Goal: Task Accomplishment & Management: Manage account settings

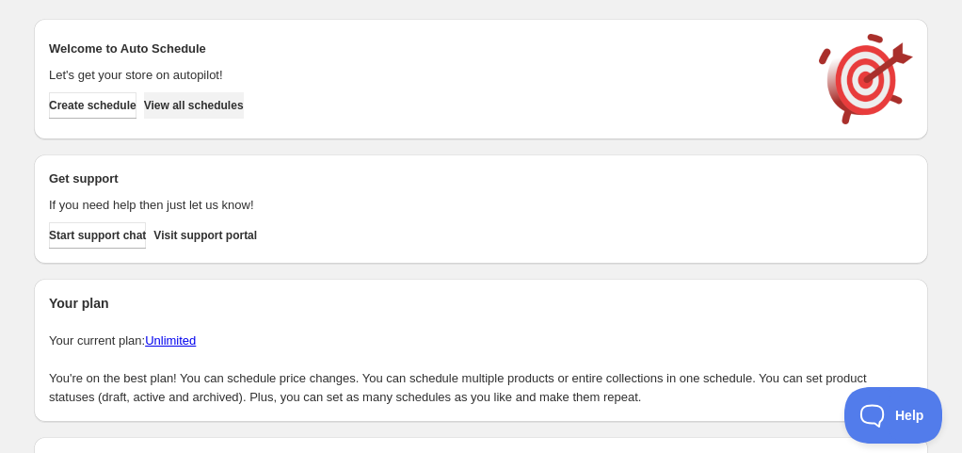
click at [228, 114] on button "View all schedules" at bounding box center [194, 105] width 100 height 26
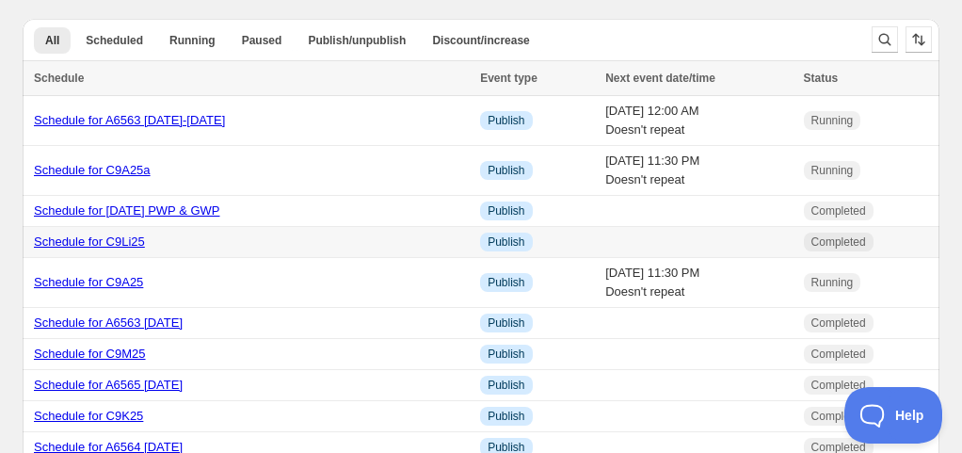
click at [145, 245] on link "Schedule for C9Li25" at bounding box center [89, 241] width 111 height 14
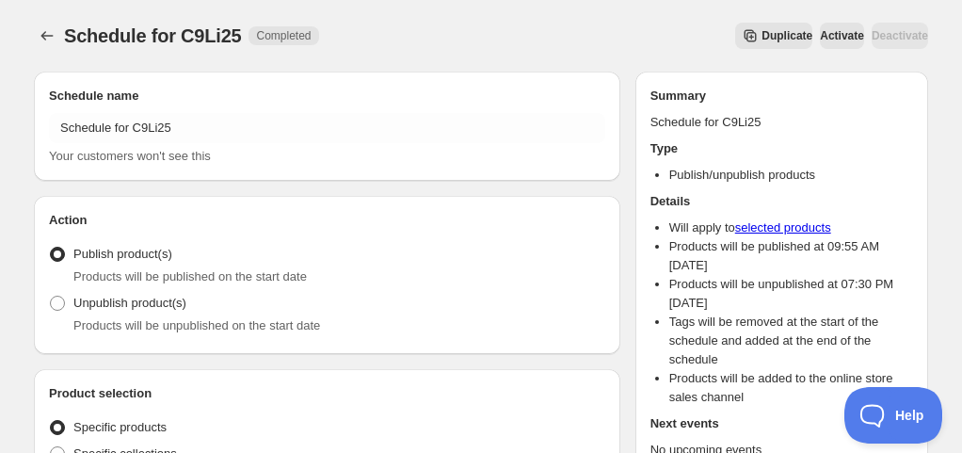
click at [741, 41] on icon "Secondary action label" at bounding box center [750, 35] width 19 height 19
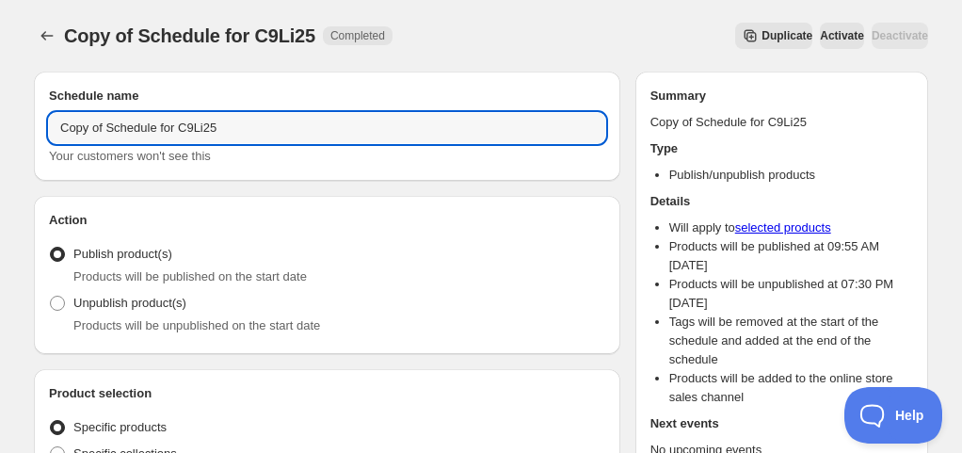
drag, startPoint x: 109, startPoint y: 128, endPoint x: 22, endPoint y: 135, distance: 87.8
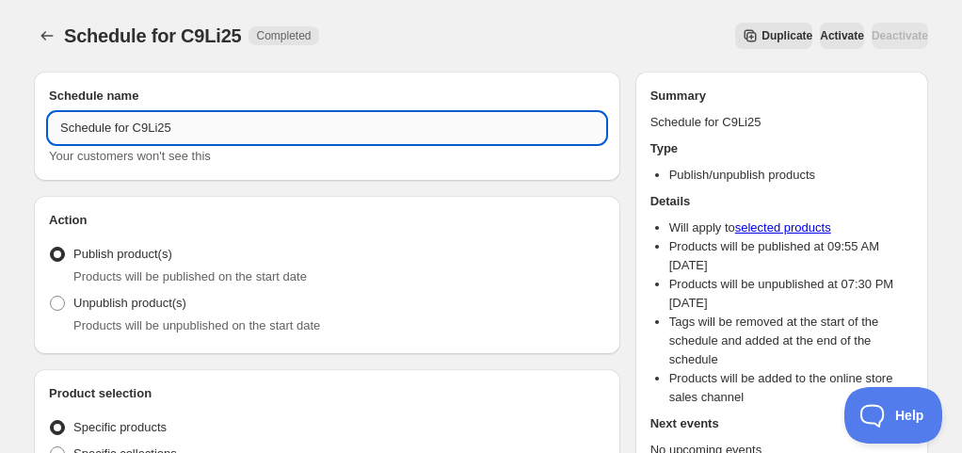
click at [248, 139] on input "Schedule for C9Li25" at bounding box center [327, 128] width 556 height 30
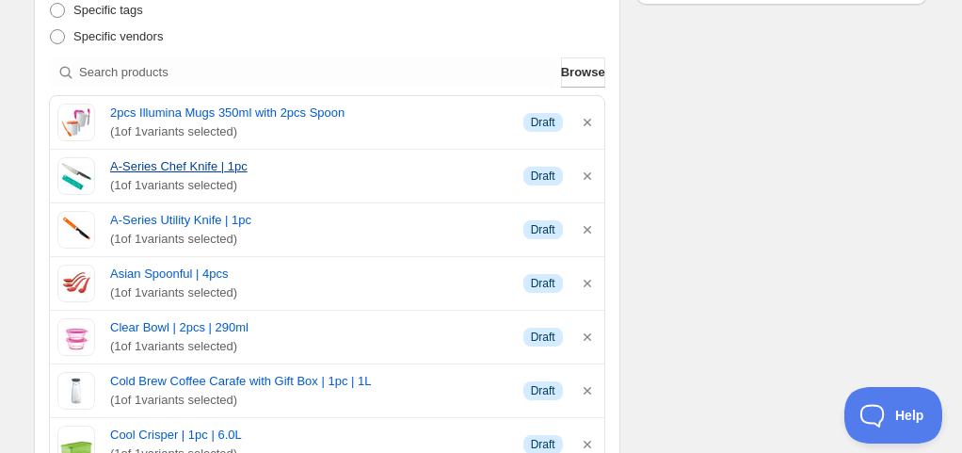
scroll to position [471, 0]
type input "Schedule for C9Li25 2"
click at [591, 120] on icon "button" at bounding box center [587, 121] width 19 height 19
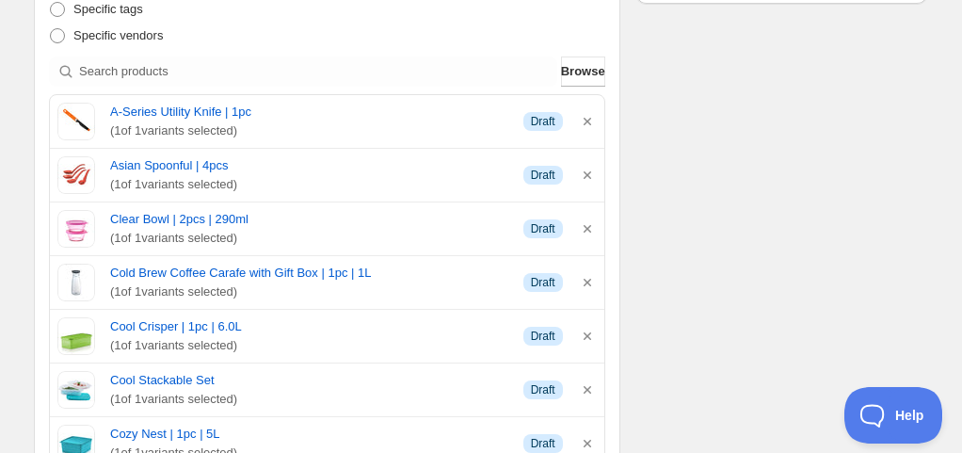
click at [591, 120] on icon "button" at bounding box center [587, 121] width 19 height 19
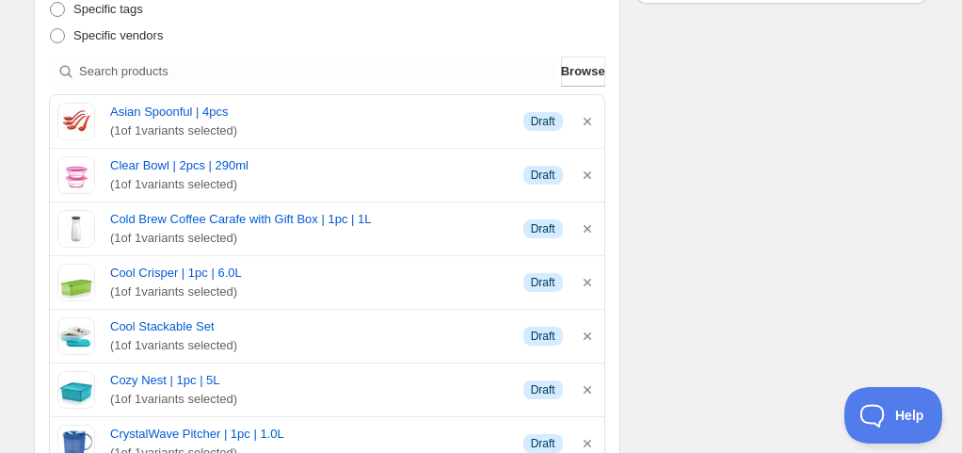
click at [591, 120] on icon "button" at bounding box center [587, 121] width 19 height 19
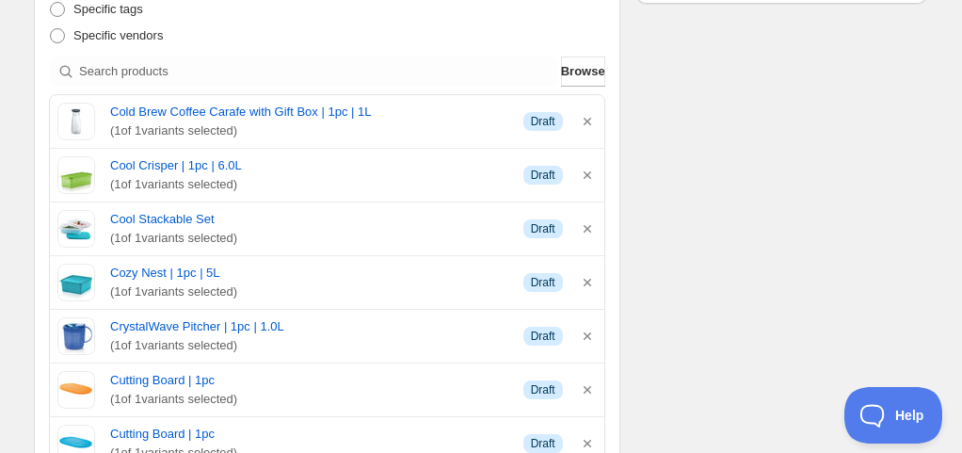
click at [591, 120] on icon "button" at bounding box center [587, 121] width 19 height 19
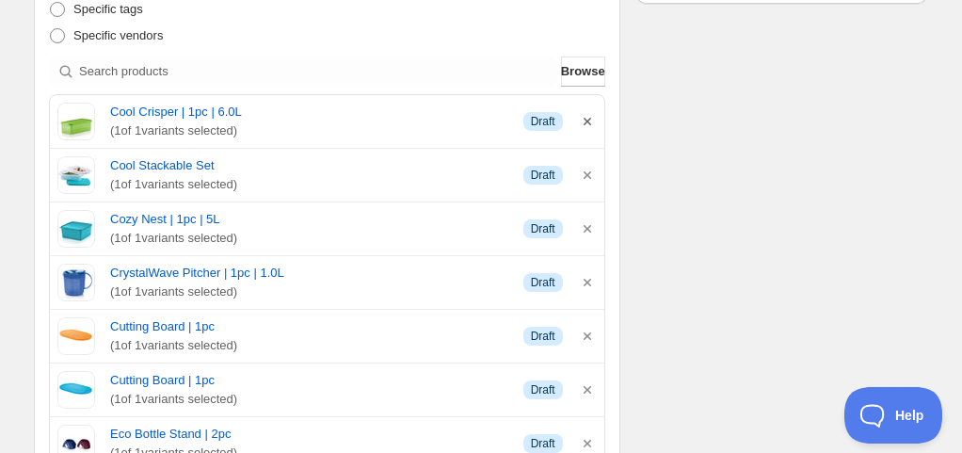
click at [591, 121] on icon "button" at bounding box center [587, 121] width 19 height 19
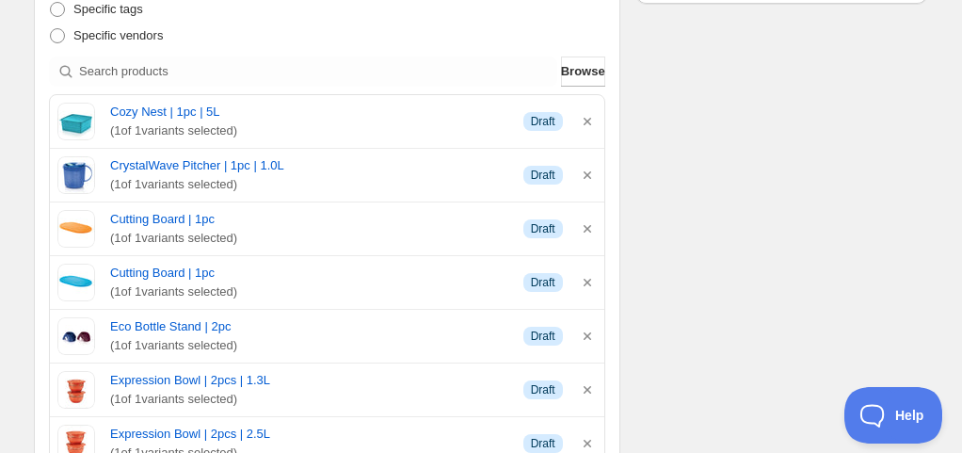
click at [591, 121] on icon "button" at bounding box center [587, 121] width 19 height 19
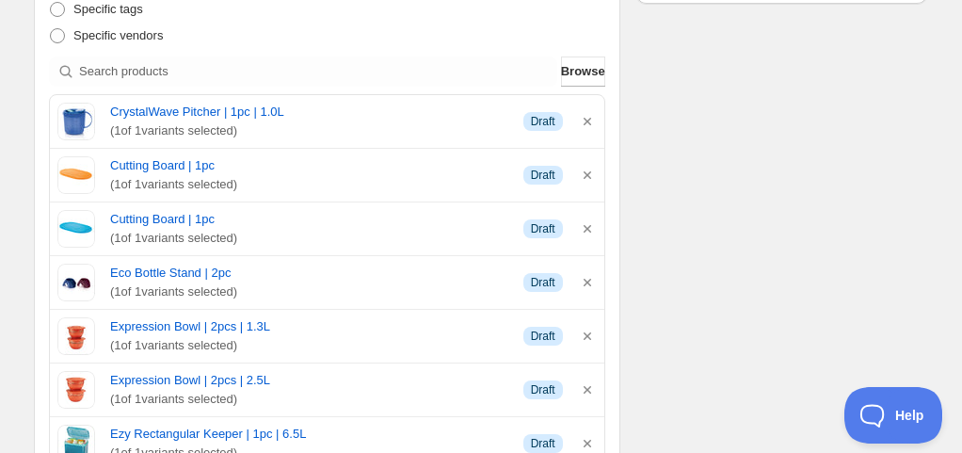
click at [591, 121] on icon "button" at bounding box center [587, 121] width 19 height 19
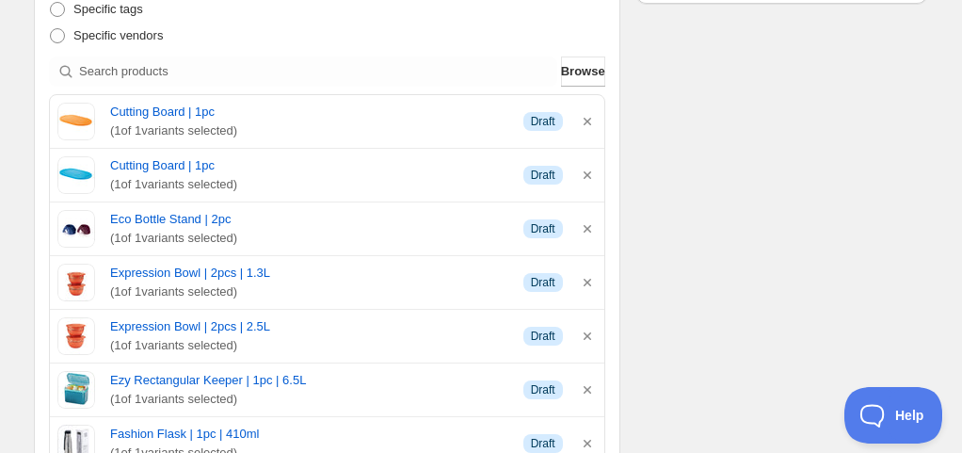
click at [591, 121] on icon "button" at bounding box center [587, 121] width 19 height 19
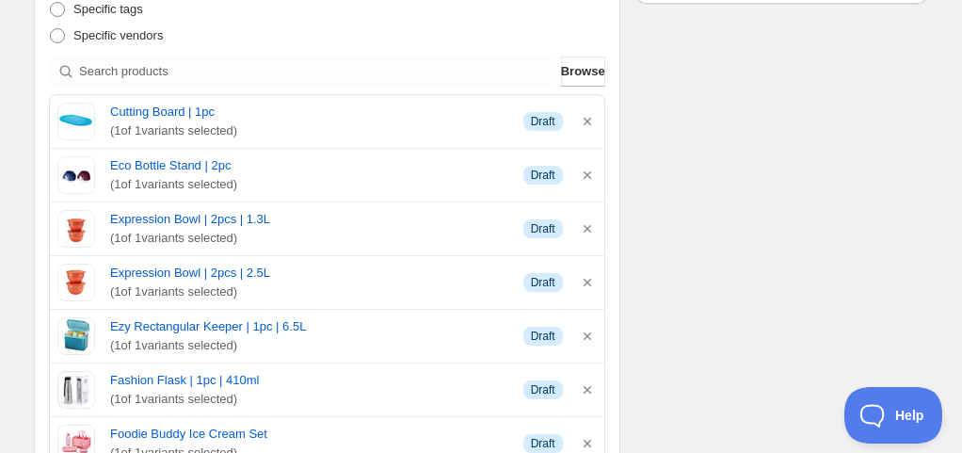
click at [591, 121] on icon "button" at bounding box center [587, 121] width 19 height 19
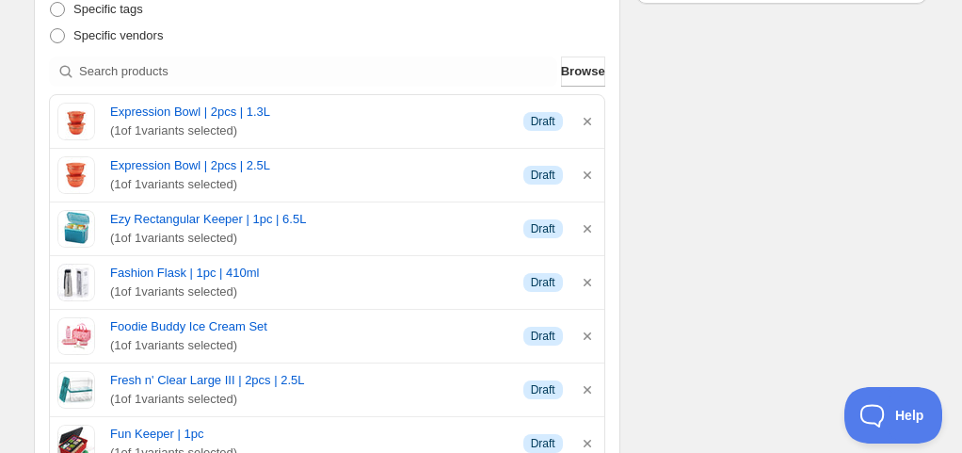
click at [591, 121] on icon "button" at bounding box center [587, 121] width 19 height 19
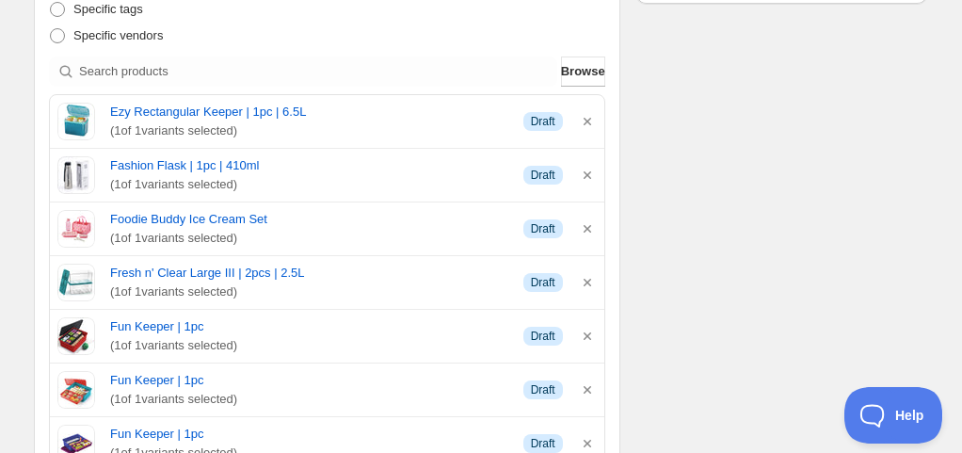
click at [591, 121] on icon "button" at bounding box center [587, 121] width 19 height 19
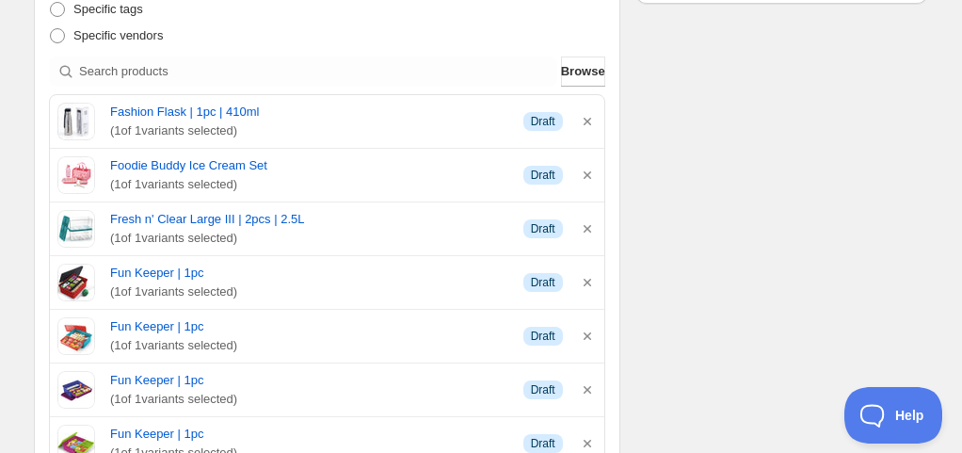
click at [591, 121] on icon "button" at bounding box center [587, 121] width 19 height 19
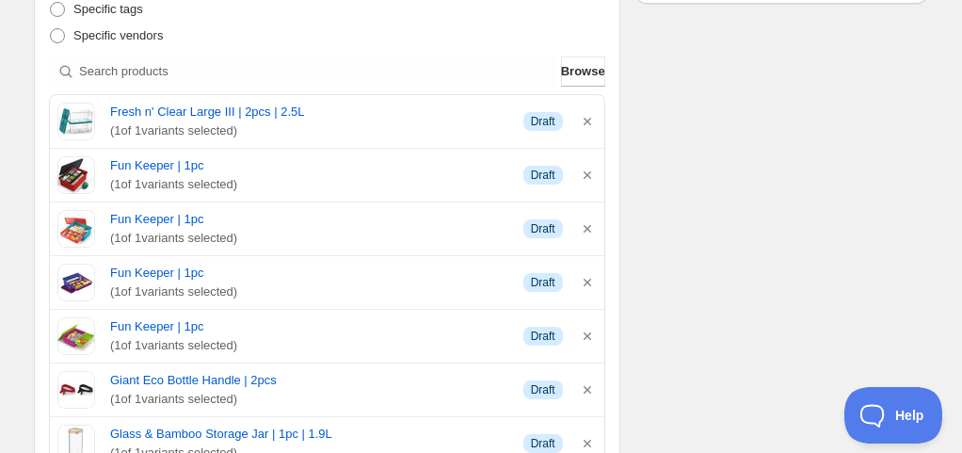
click at [591, 122] on icon "button" at bounding box center [587, 121] width 19 height 19
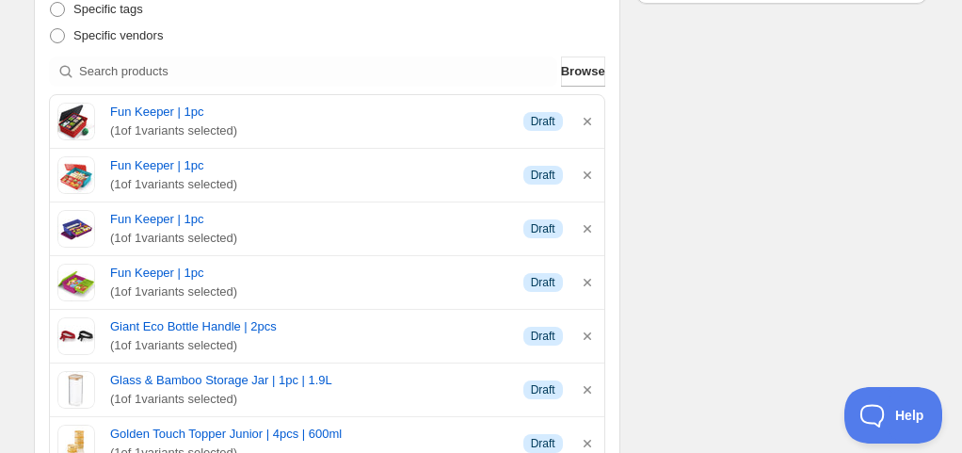
click at [591, 122] on icon "button" at bounding box center [587, 121] width 19 height 19
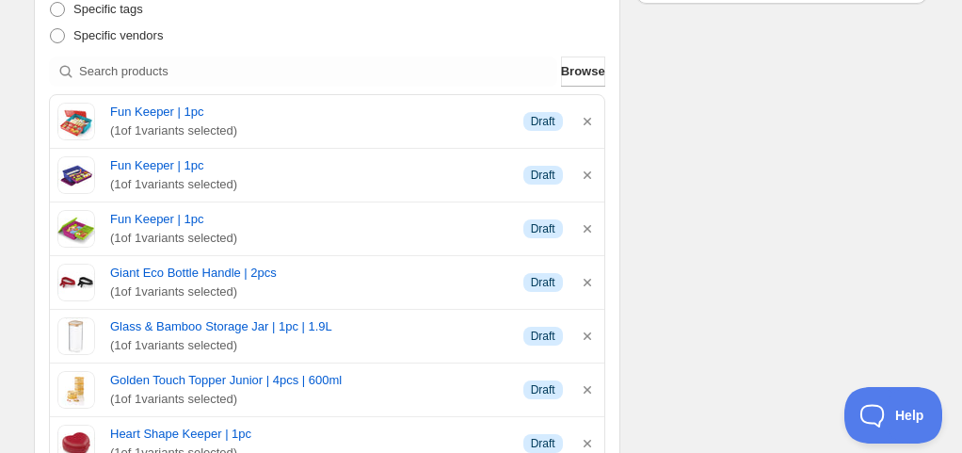
click at [591, 122] on icon "button" at bounding box center [587, 121] width 19 height 19
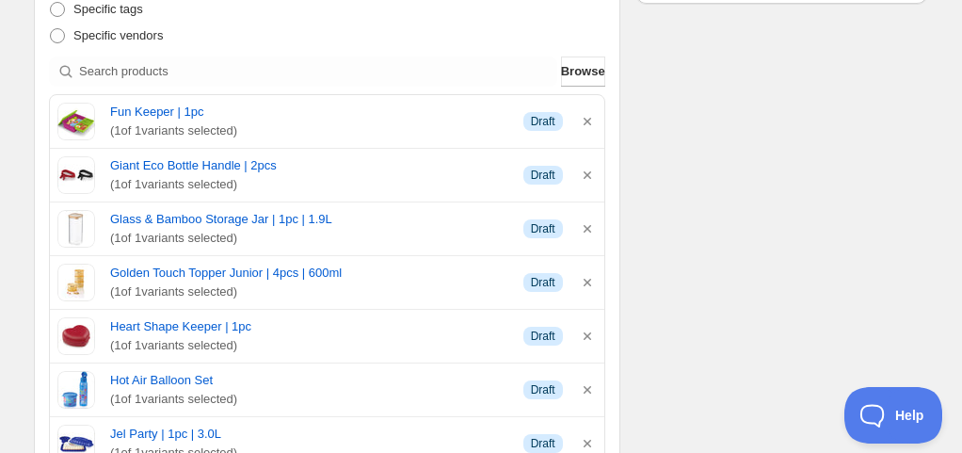
click at [591, 122] on icon "button" at bounding box center [587, 121] width 19 height 19
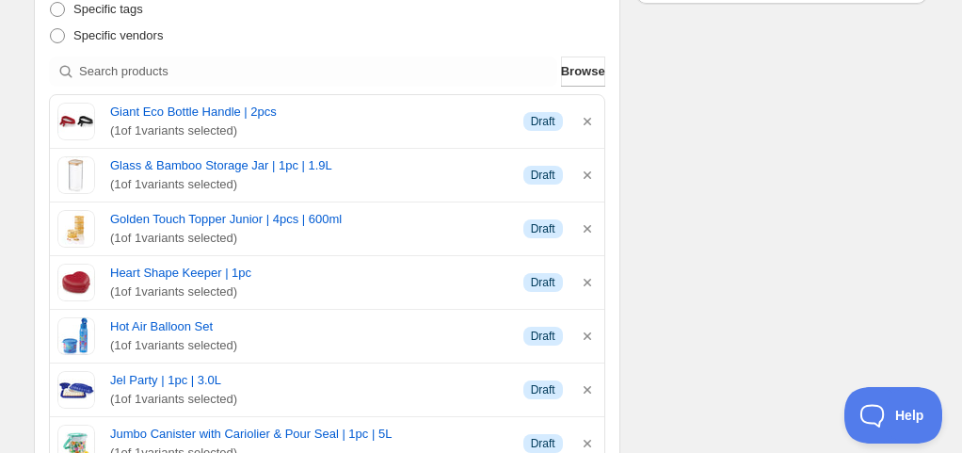
click at [591, 122] on icon "button" at bounding box center [587, 121] width 19 height 19
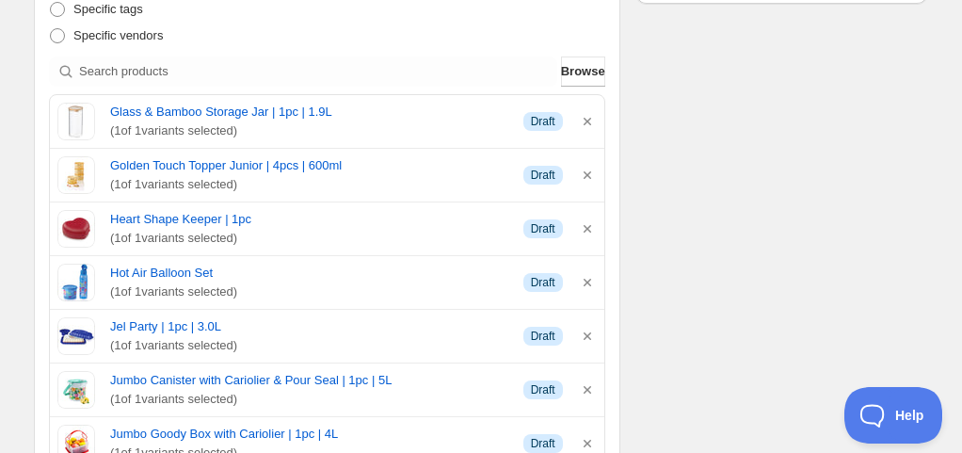
click at [591, 122] on icon "button" at bounding box center [587, 121] width 19 height 19
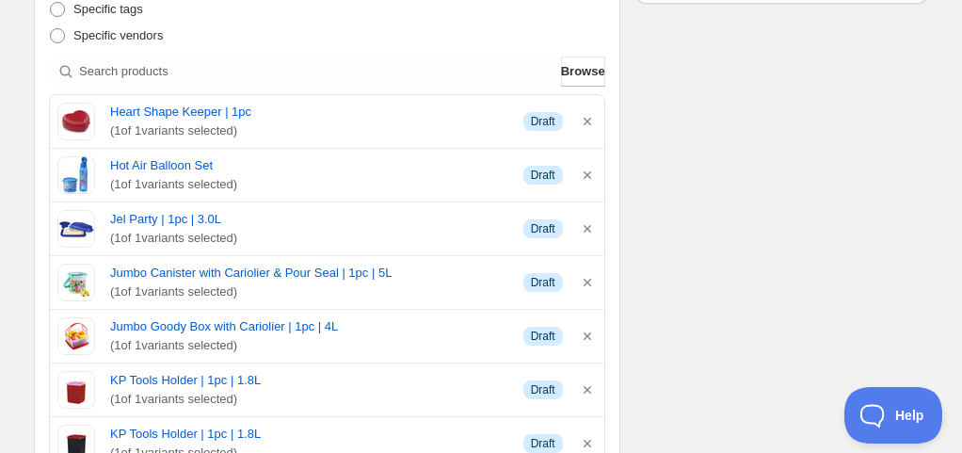
click at [591, 122] on icon "button" at bounding box center [587, 121] width 19 height 19
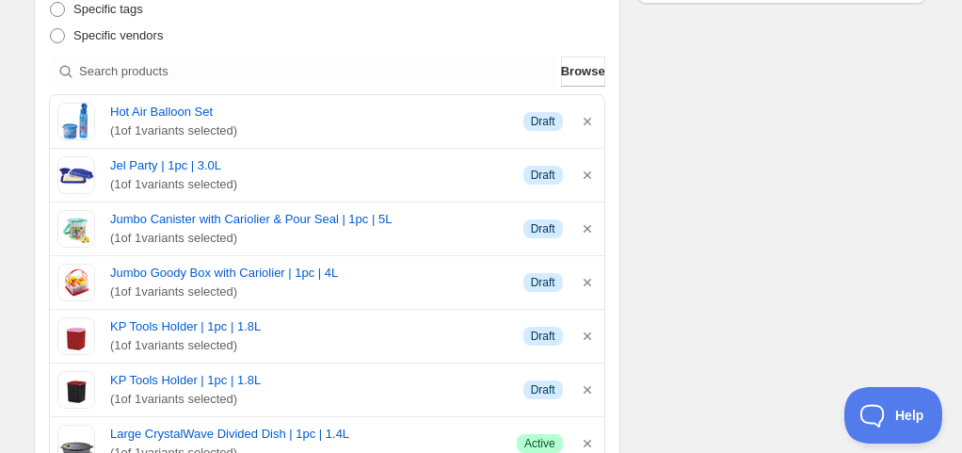
click at [591, 122] on icon "button" at bounding box center [587, 121] width 19 height 19
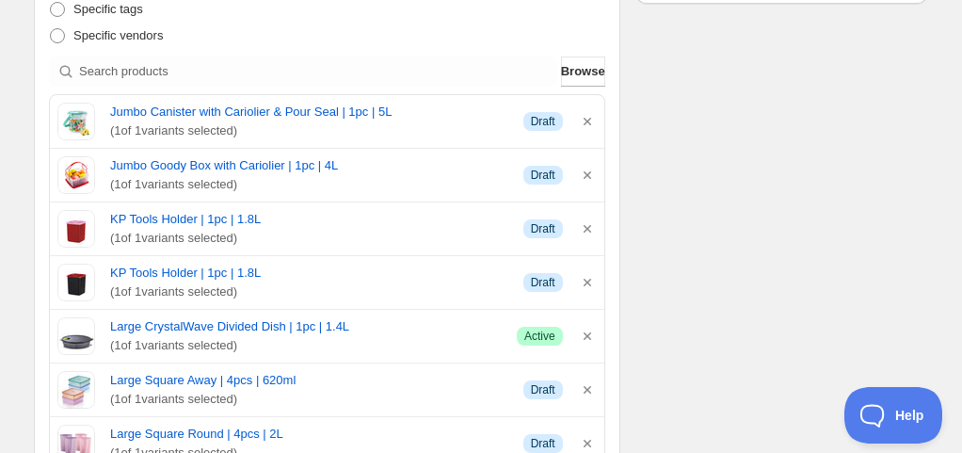
click at [591, 122] on icon "button" at bounding box center [587, 121] width 19 height 19
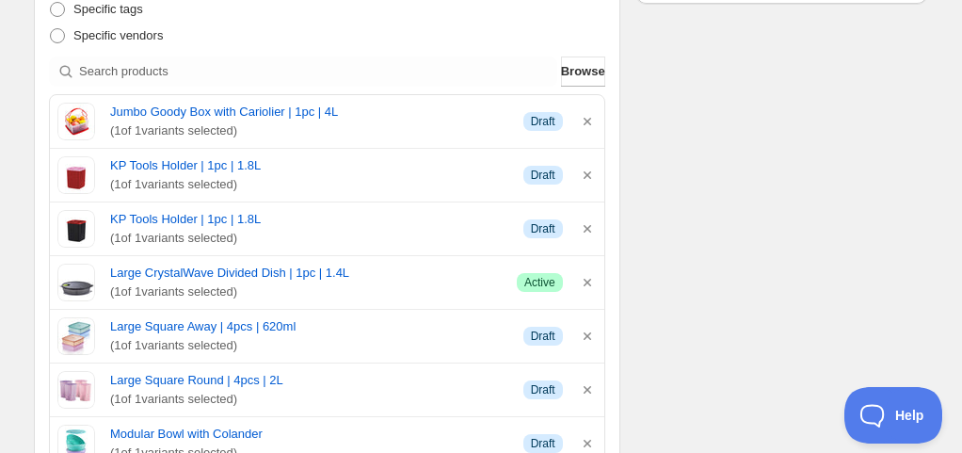
click at [591, 122] on icon "button" at bounding box center [587, 121] width 19 height 19
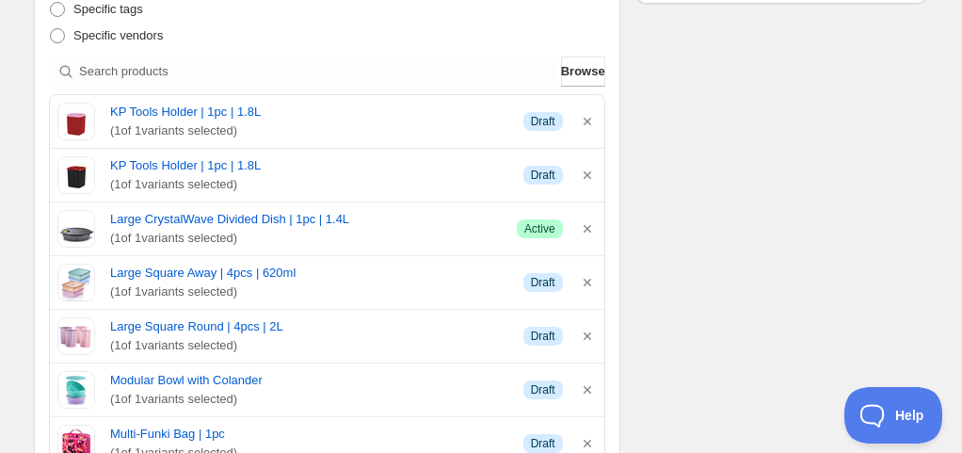
click at [591, 122] on icon "button" at bounding box center [587, 121] width 19 height 19
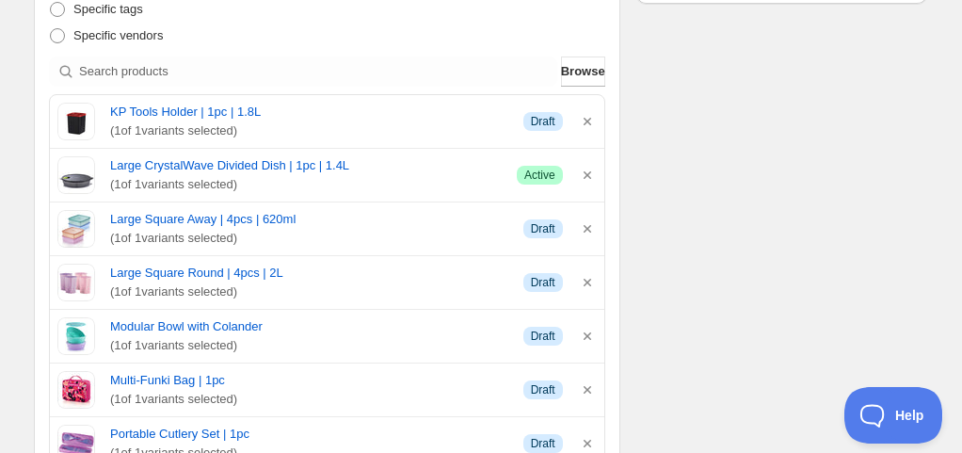
click at [591, 122] on icon "button" at bounding box center [587, 121] width 19 height 19
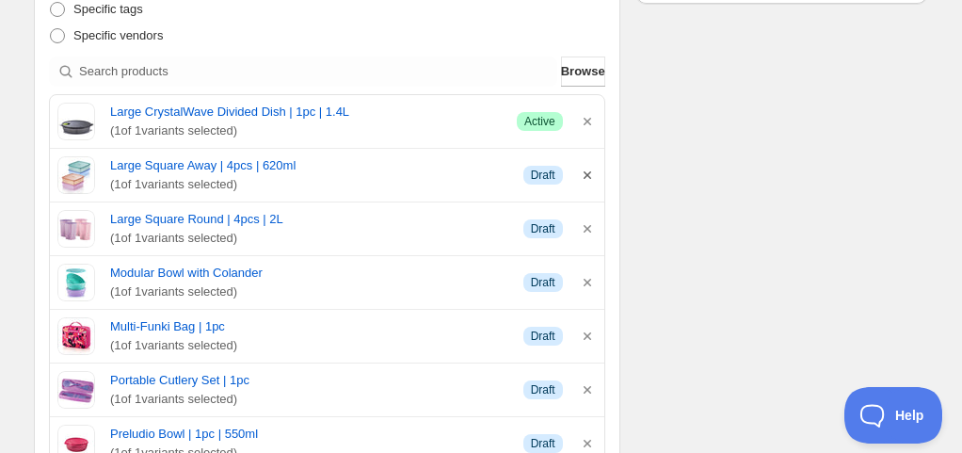
click at [594, 170] on icon "button" at bounding box center [587, 175] width 19 height 19
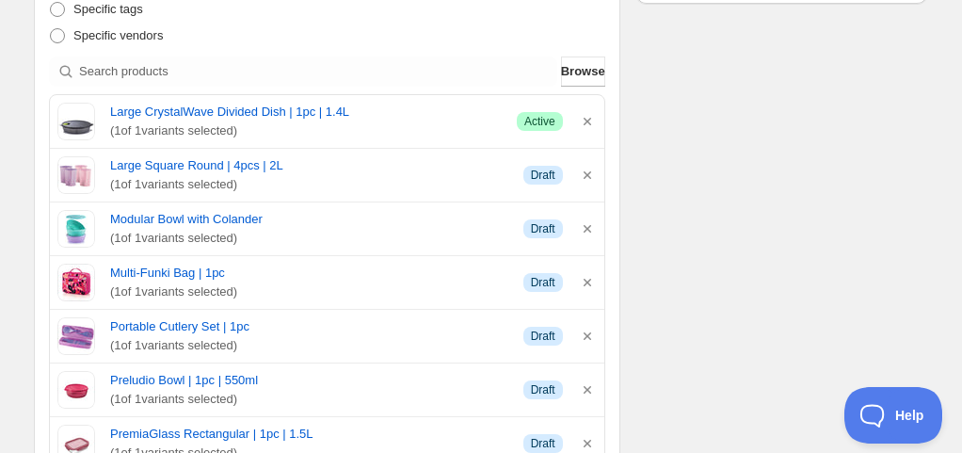
click at [594, 170] on icon "button" at bounding box center [587, 175] width 19 height 19
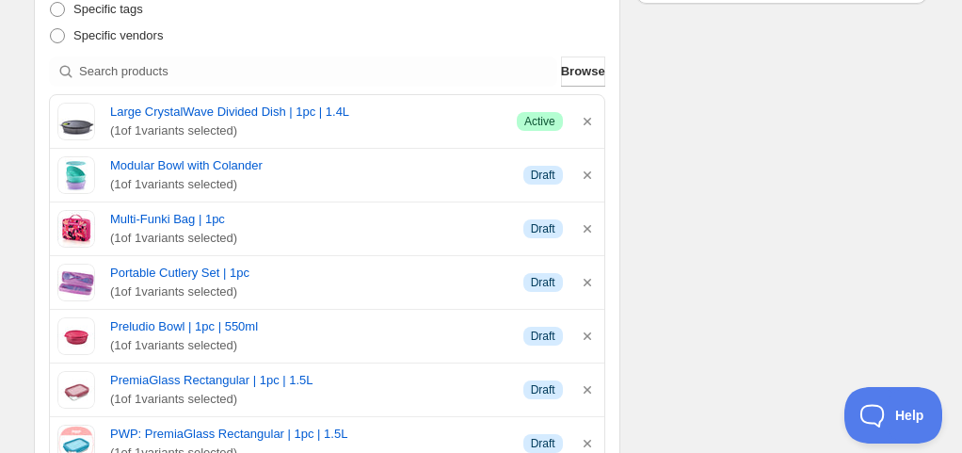
click at [594, 170] on icon "button" at bounding box center [587, 175] width 19 height 19
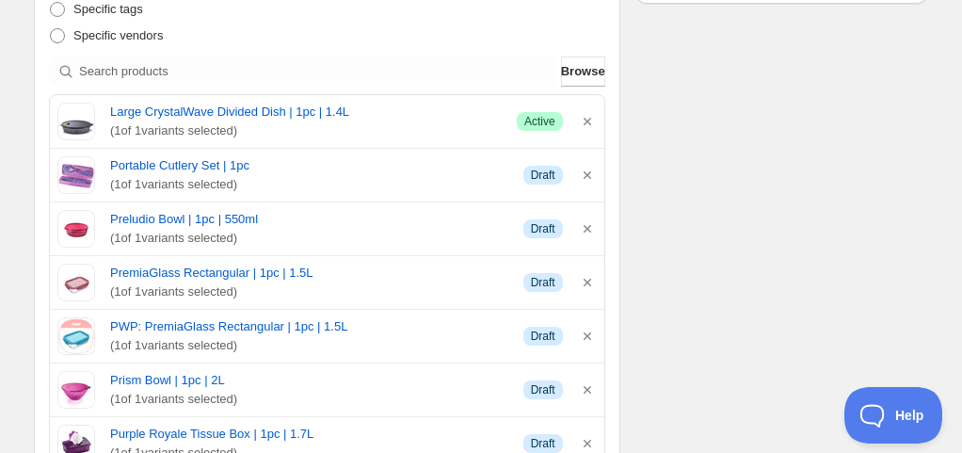
click at [594, 170] on icon "button" at bounding box center [587, 175] width 19 height 19
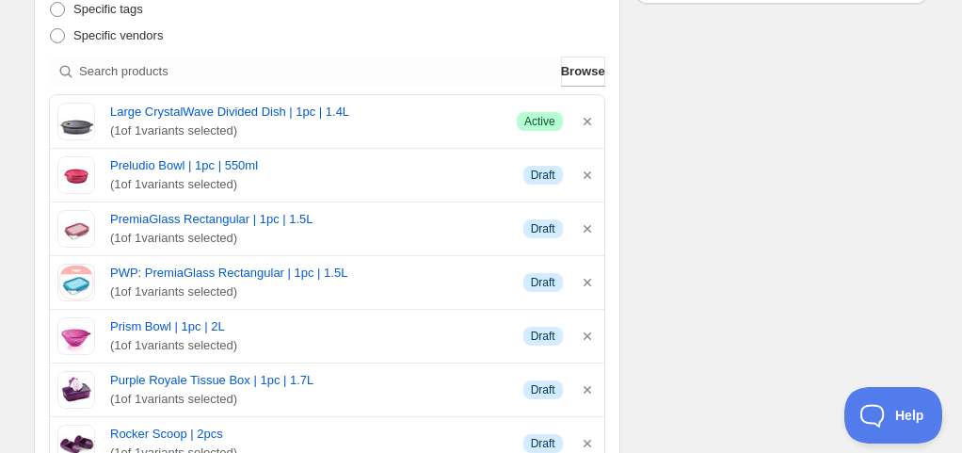
click at [594, 170] on icon "button" at bounding box center [587, 175] width 19 height 19
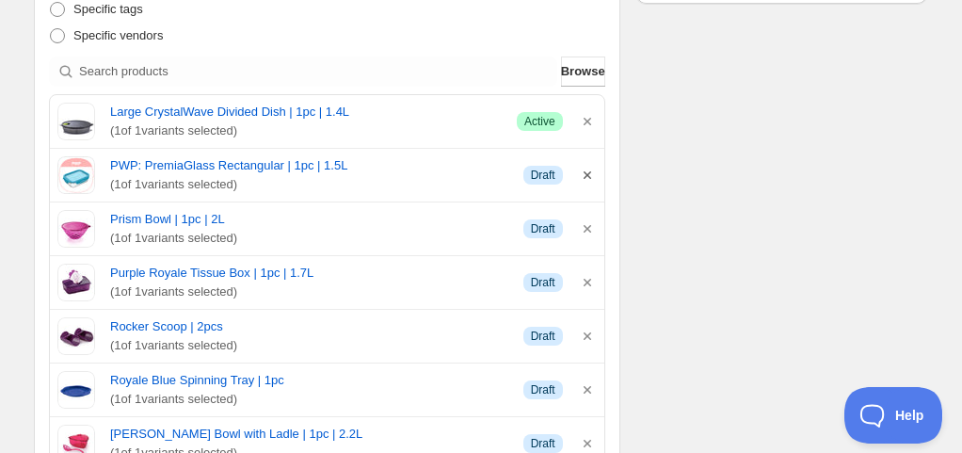
click at [594, 171] on icon "button" at bounding box center [587, 175] width 19 height 19
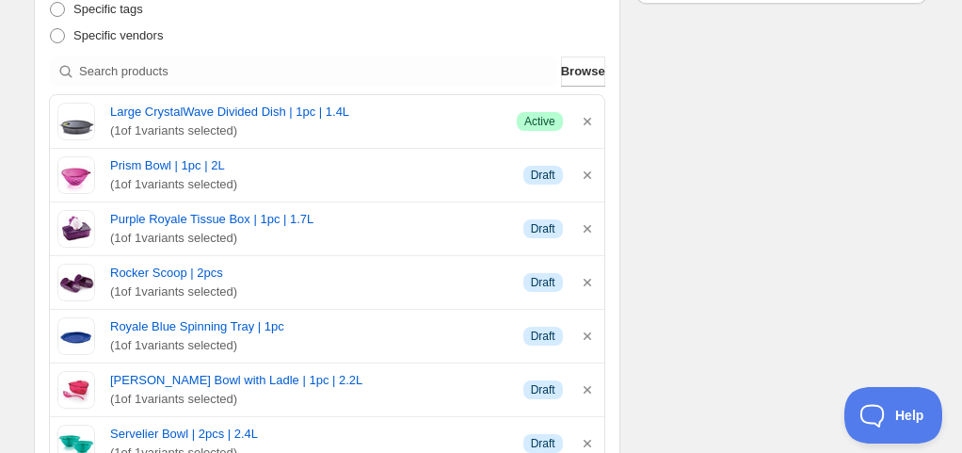
click at [594, 171] on icon "button" at bounding box center [587, 175] width 19 height 19
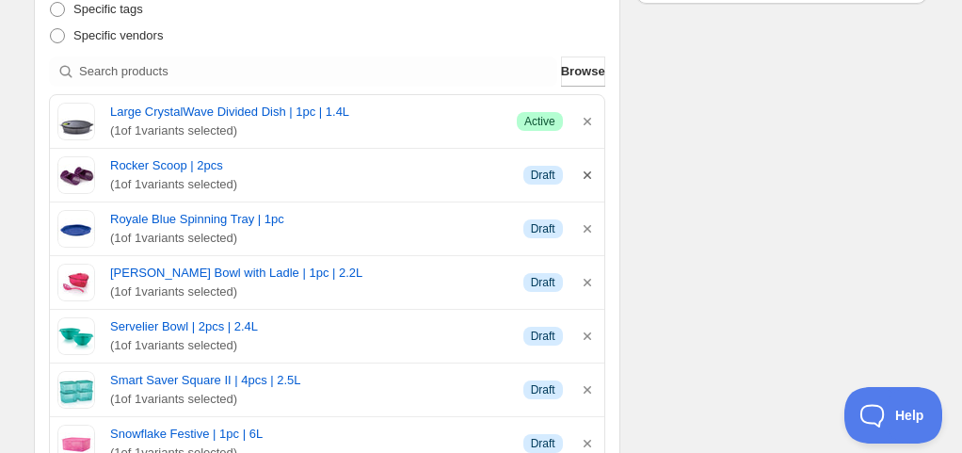
click at [587, 173] on icon "button" at bounding box center [587, 175] width 8 height 8
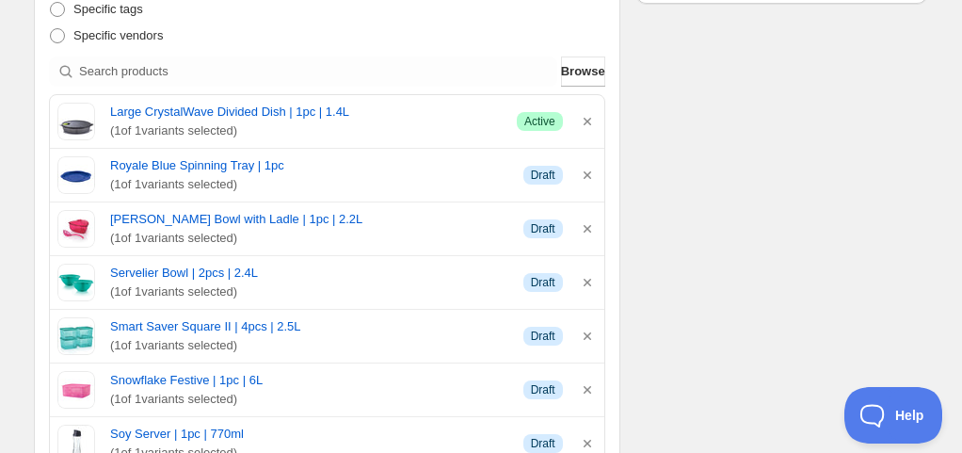
click at [587, 173] on icon "button" at bounding box center [587, 175] width 8 height 8
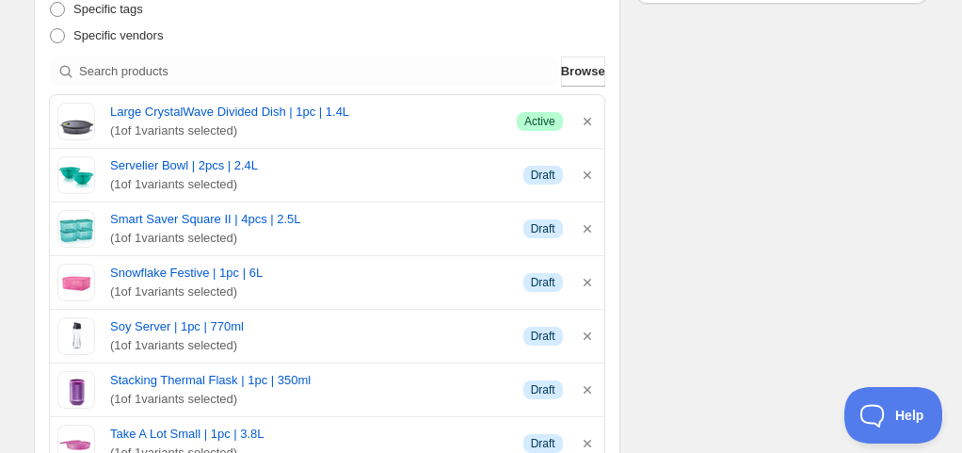
click at [587, 173] on icon "button" at bounding box center [587, 175] width 8 height 8
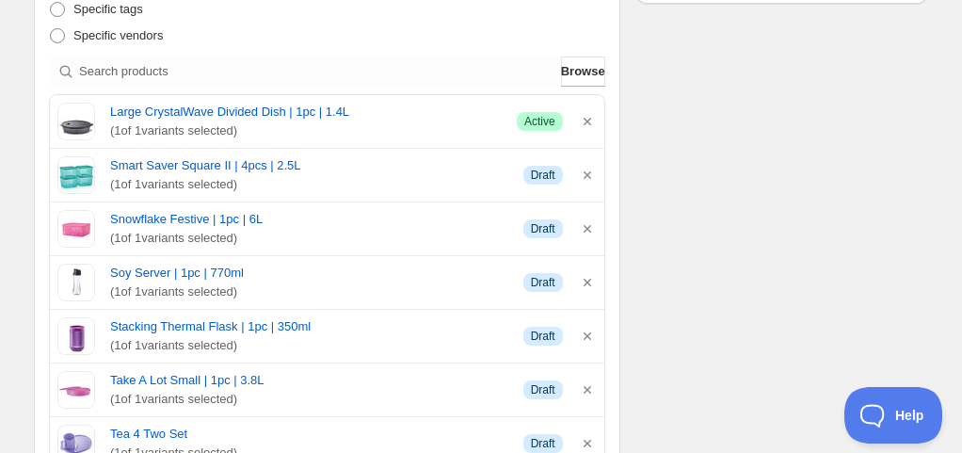
click at [587, 173] on icon "button" at bounding box center [587, 175] width 8 height 8
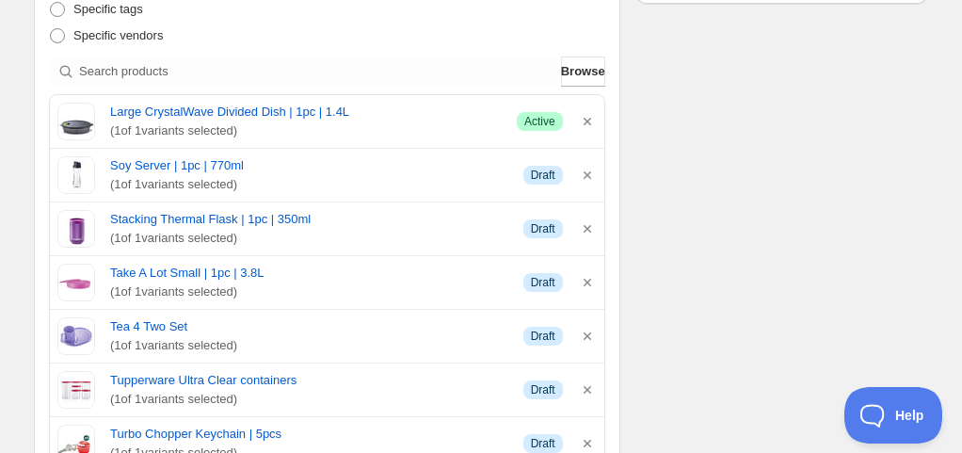
click at [587, 173] on icon "button" at bounding box center [587, 175] width 8 height 8
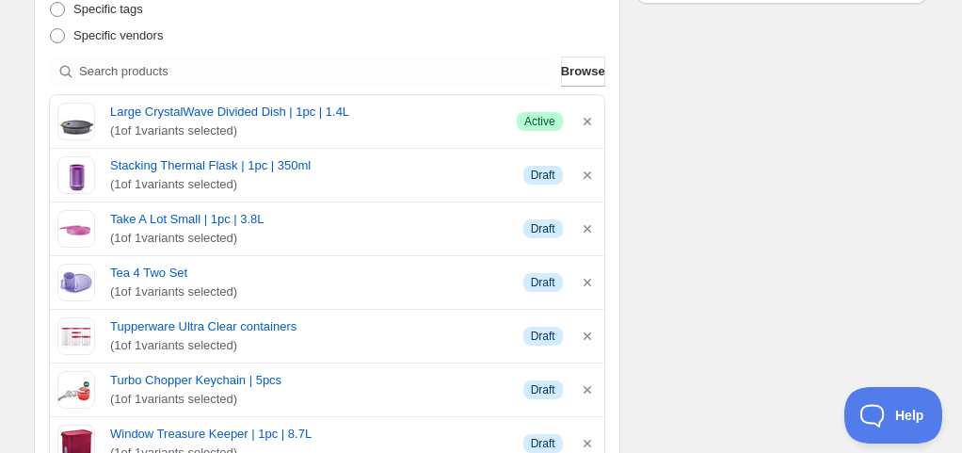
click at [587, 173] on icon "button" at bounding box center [587, 175] width 8 height 8
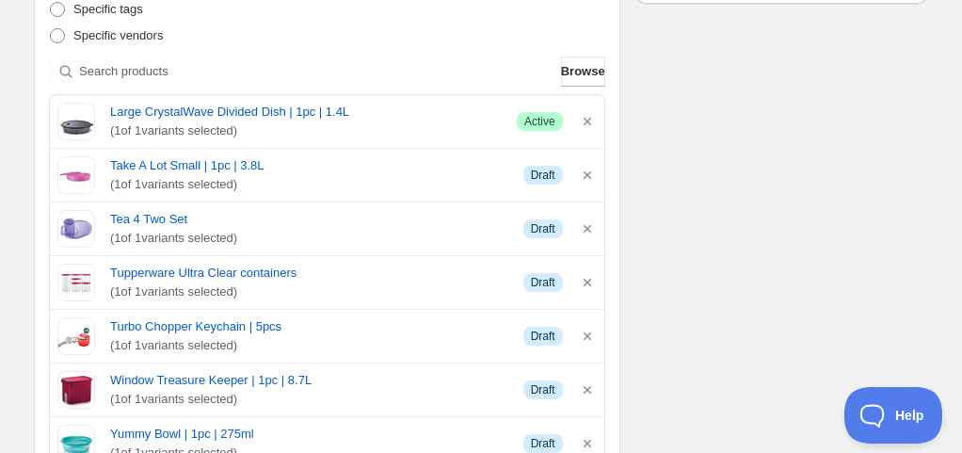
click at [587, 173] on icon "button" at bounding box center [587, 175] width 8 height 8
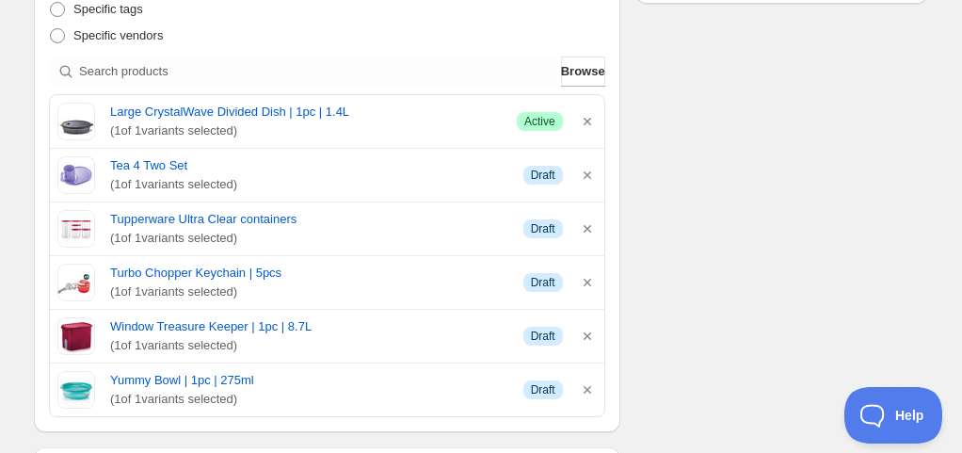
click at [587, 173] on icon "button" at bounding box center [587, 175] width 8 height 8
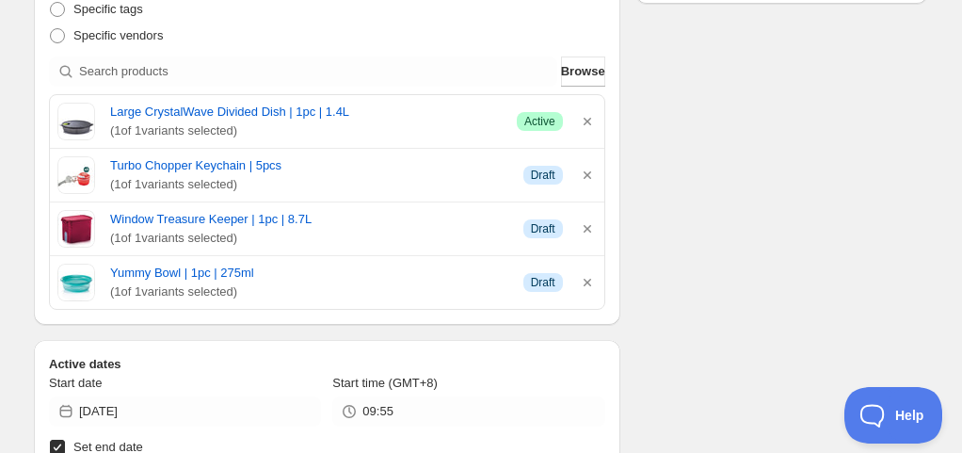
click at [587, 173] on icon "button" at bounding box center [587, 175] width 8 height 8
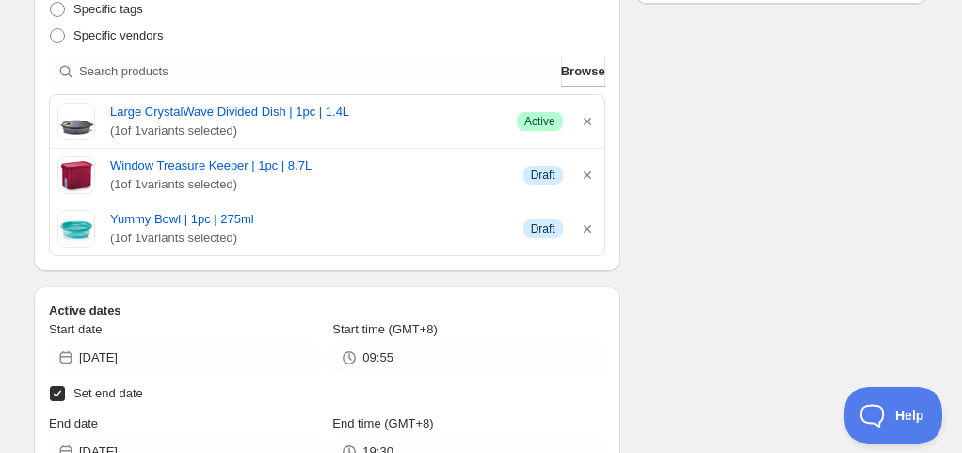
click at [587, 173] on icon "button" at bounding box center [587, 175] width 8 height 8
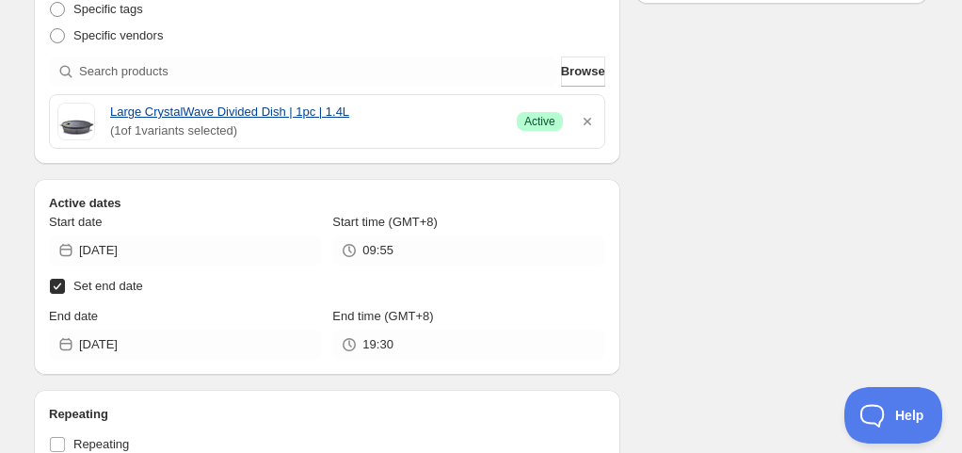
click at [267, 96] on div "Large CrystalWave Divided Dish | 1pc | 1.4L ( 1 of 1 variants selected) Success…" at bounding box center [327, 121] width 554 height 53
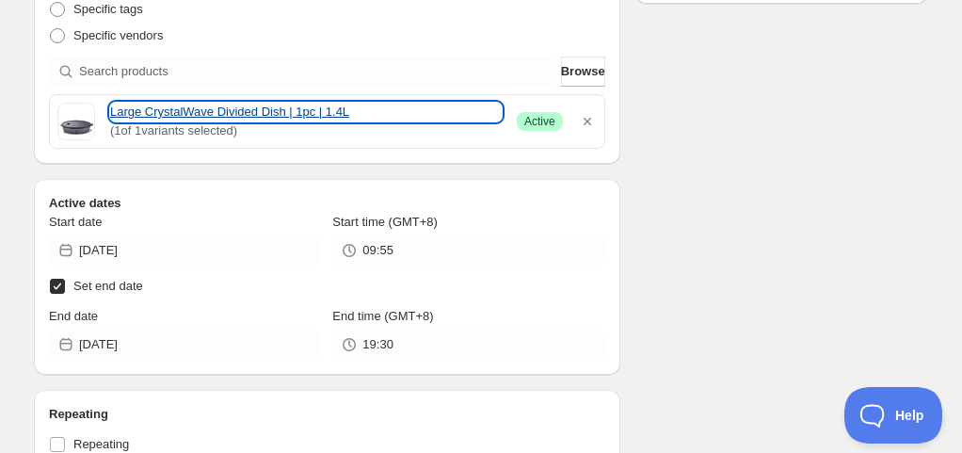
click at [267, 109] on link "Large CrystalWave Divided Dish | 1pc | 1.4L" at bounding box center [305, 112] width 391 height 19
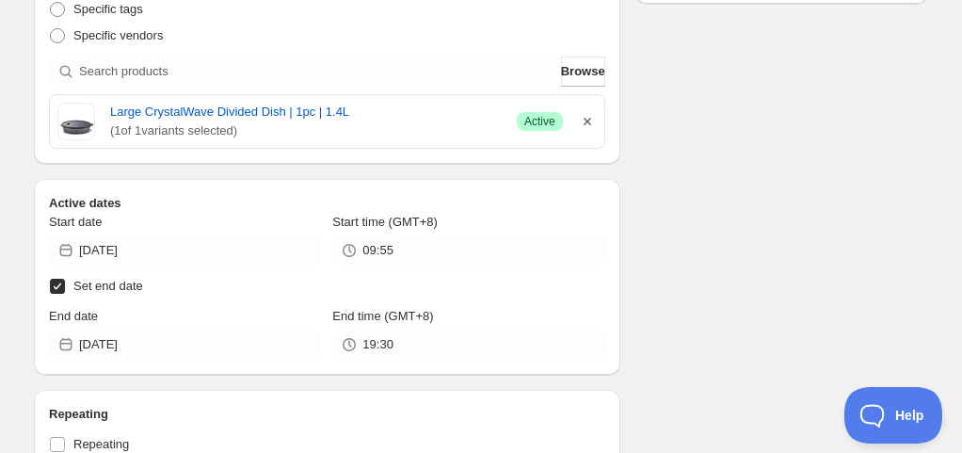
click at [589, 120] on icon "button" at bounding box center [587, 121] width 19 height 19
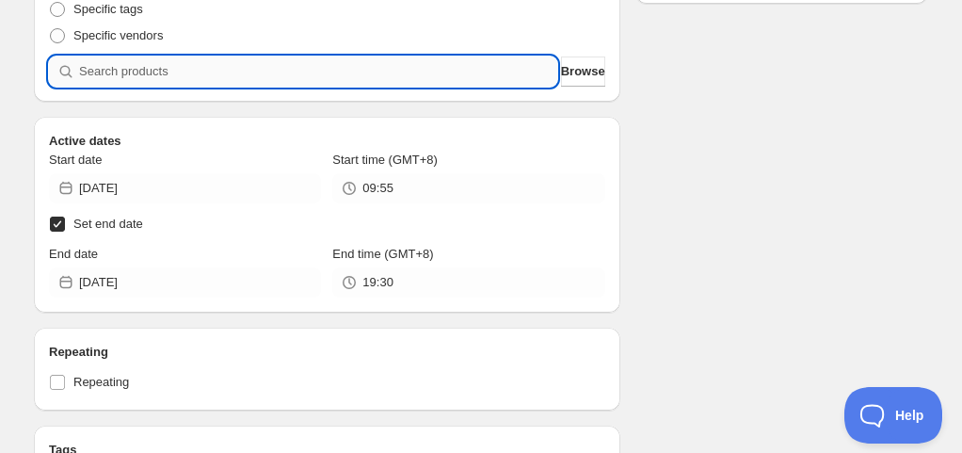
click at [313, 85] on input "search" at bounding box center [318, 71] width 478 height 30
type input "C"
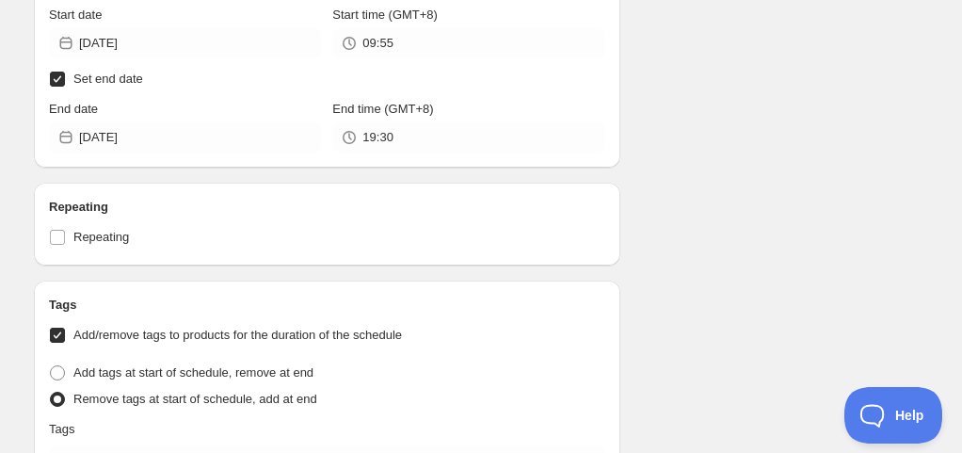
scroll to position [2447, 0]
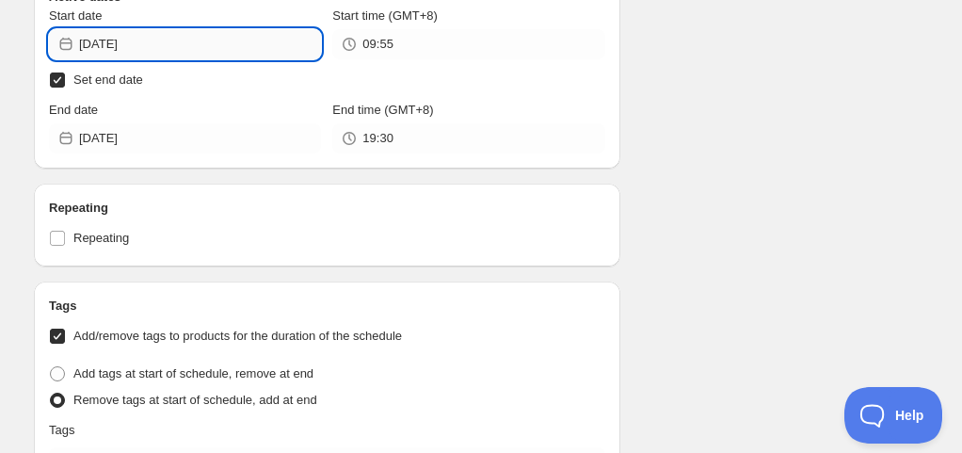
click at [143, 35] on input "[DATE]" at bounding box center [200, 44] width 242 height 30
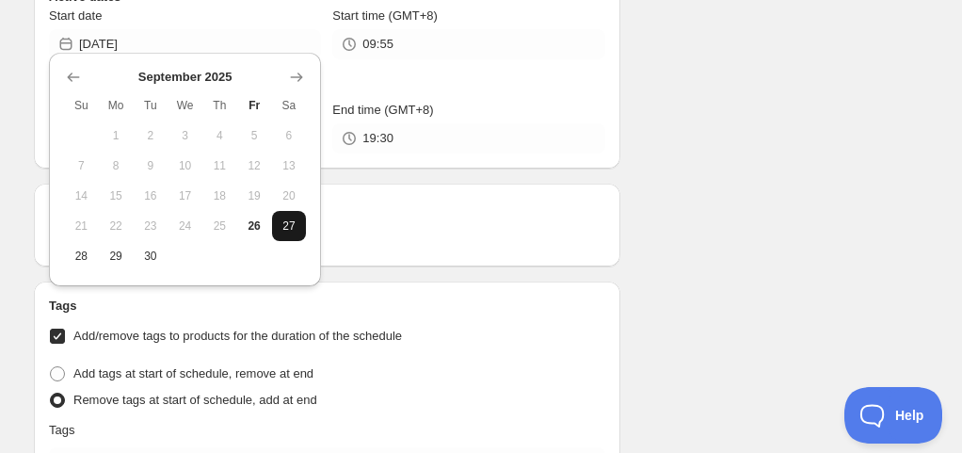
click at [292, 225] on span "27" at bounding box center [289, 225] width 20 height 15
type input "[DATE]"
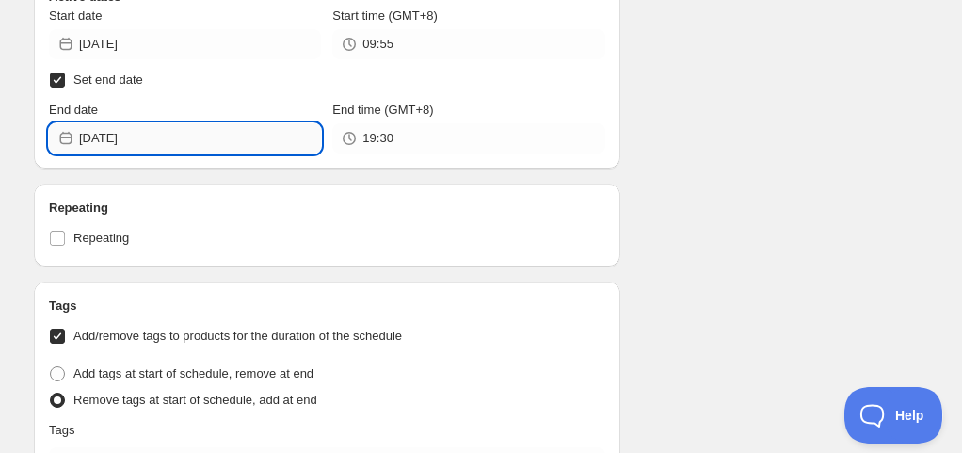
click at [126, 123] on input "[DATE]" at bounding box center [200, 138] width 242 height 30
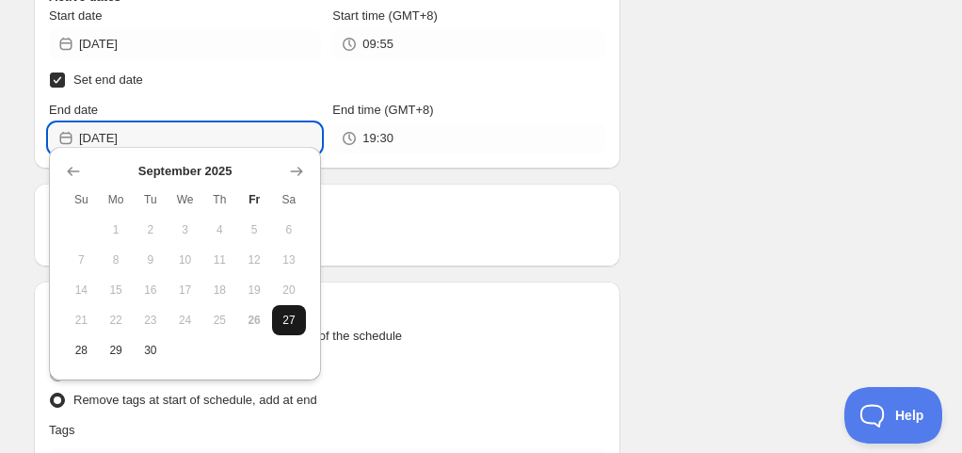
click at [284, 318] on span "27" at bounding box center [289, 319] width 20 height 15
click at [218, 136] on input "[DATE]" at bounding box center [200, 138] width 242 height 30
click at [86, 346] on span "28" at bounding box center [82, 350] width 20 height 15
type input "[DATE]"
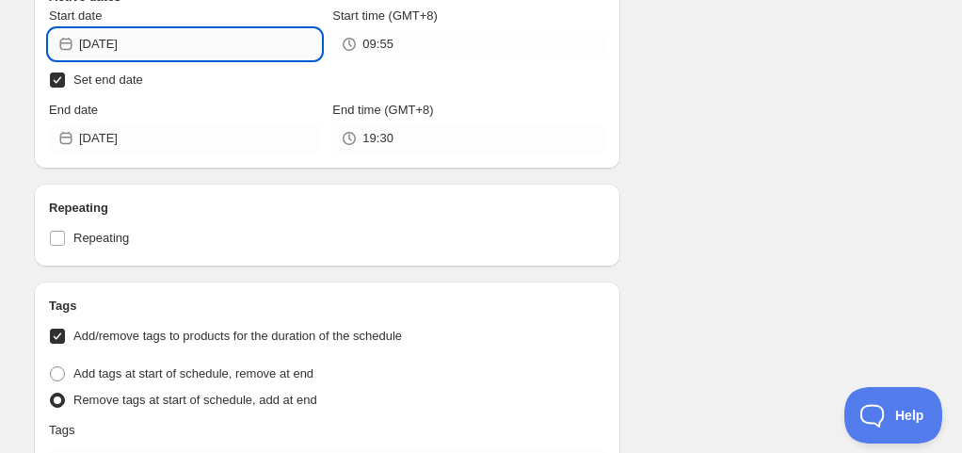
click at [152, 29] on input "[DATE]" at bounding box center [200, 44] width 242 height 30
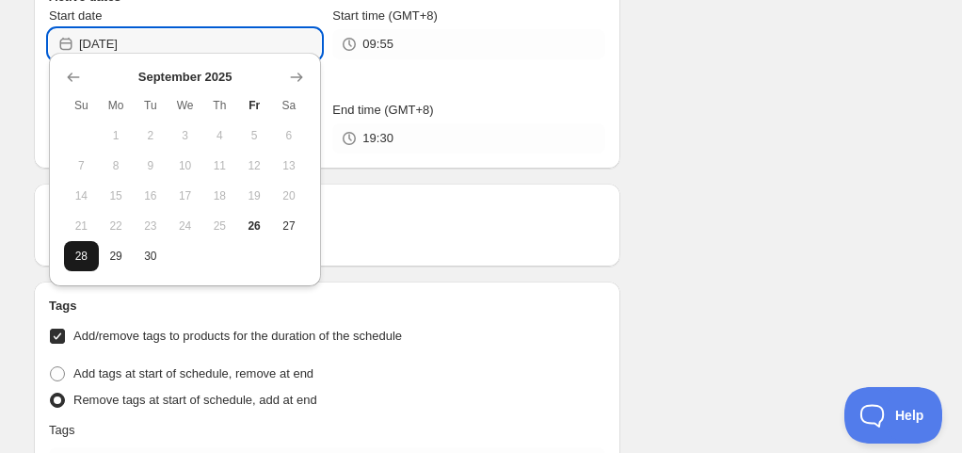
click at [83, 263] on span "28" at bounding box center [82, 255] width 20 height 15
type input "[DATE]"
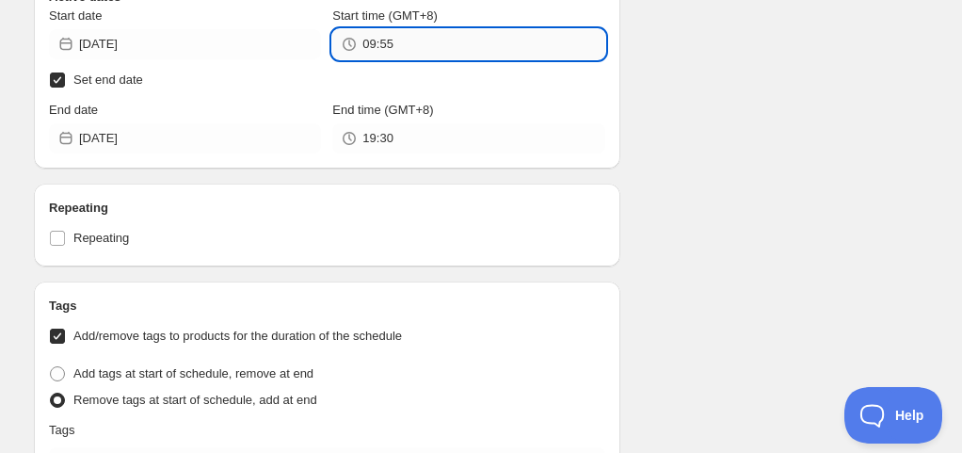
click at [380, 34] on input "09:55" at bounding box center [483, 44] width 242 height 30
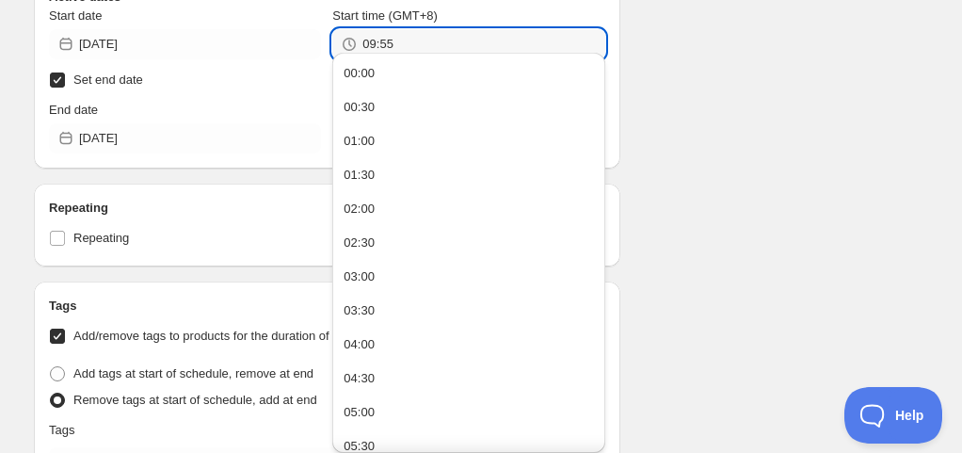
click at [391, 8] on span "Start time (GMT+8)" at bounding box center [384, 15] width 105 height 14
click at [391, 29] on input "09:55" at bounding box center [483, 44] width 242 height 30
click at [282, 85] on div "Start date [DATE] Start time (GMT+8) 09:55 Set end date End date [DATE] End tim…" at bounding box center [327, 80] width 556 height 147
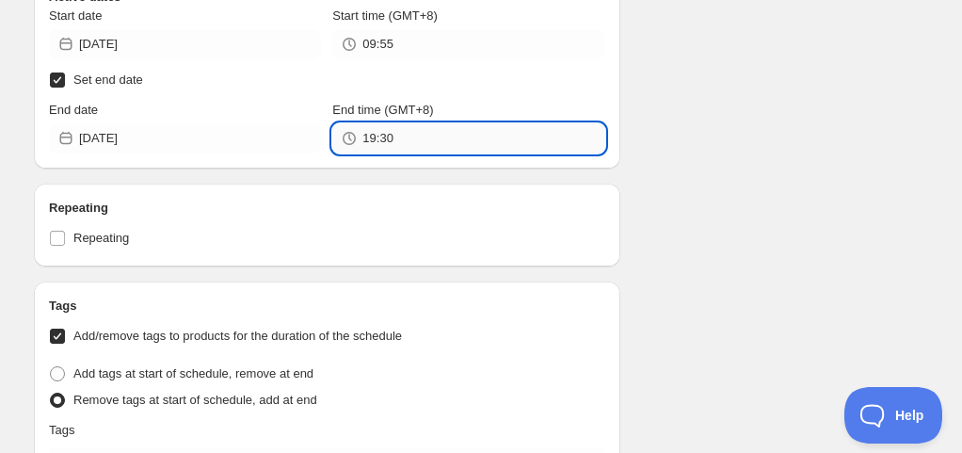
click at [374, 123] on input "19:30" at bounding box center [483, 138] width 242 height 30
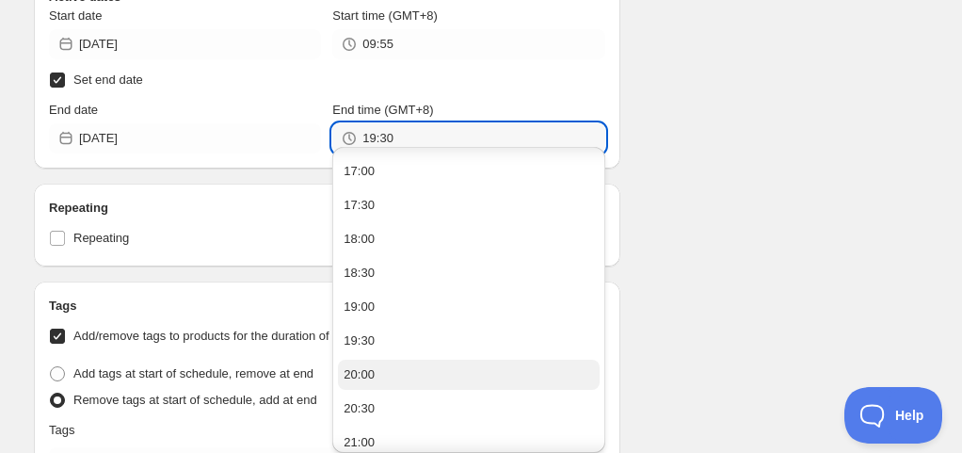
scroll to position [650, 0]
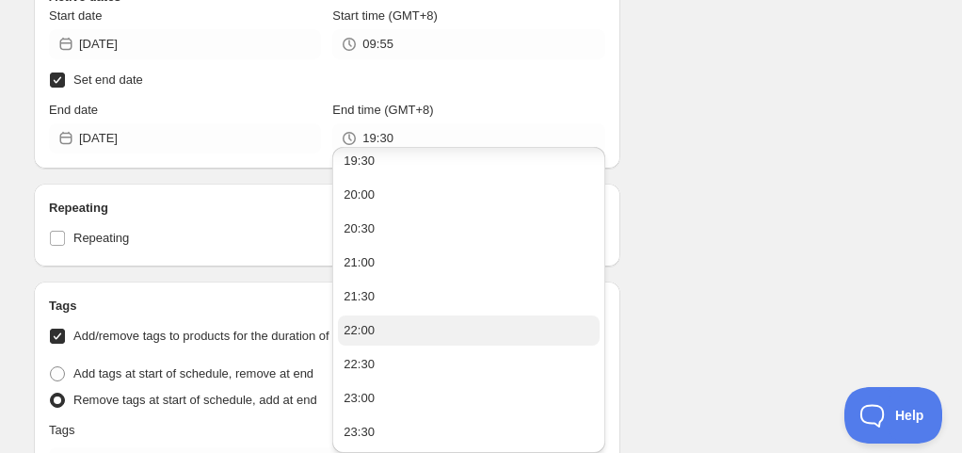
click at [371, 330] on div "22:00" at bounding box center [358, 330] width 31 height 19
type input "22:00"
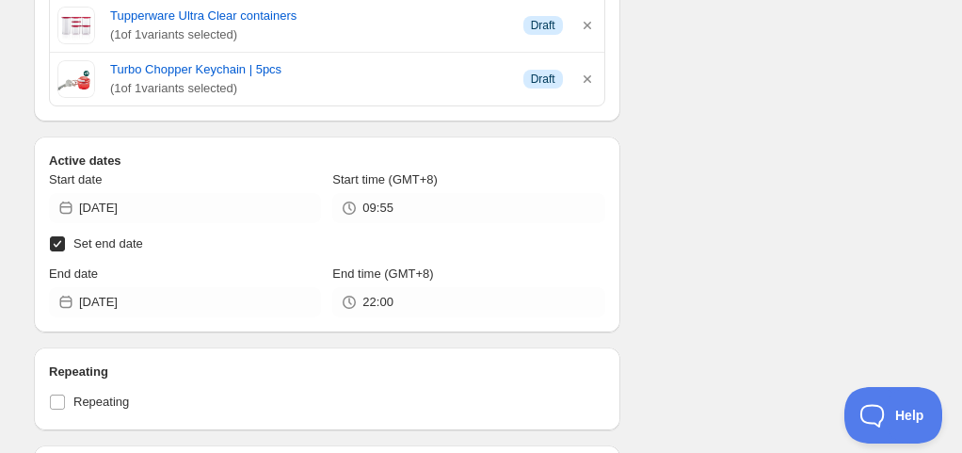
scroll to position [2259, 0]
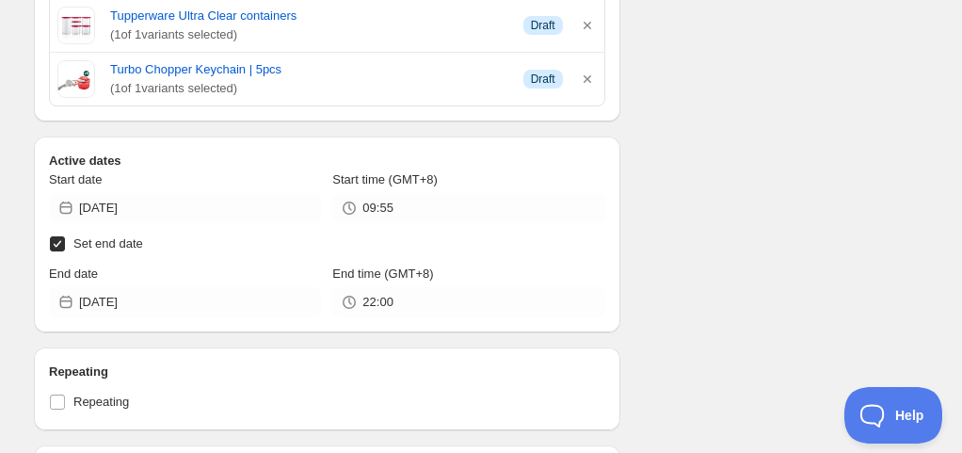
scroll to position [2447, 0]
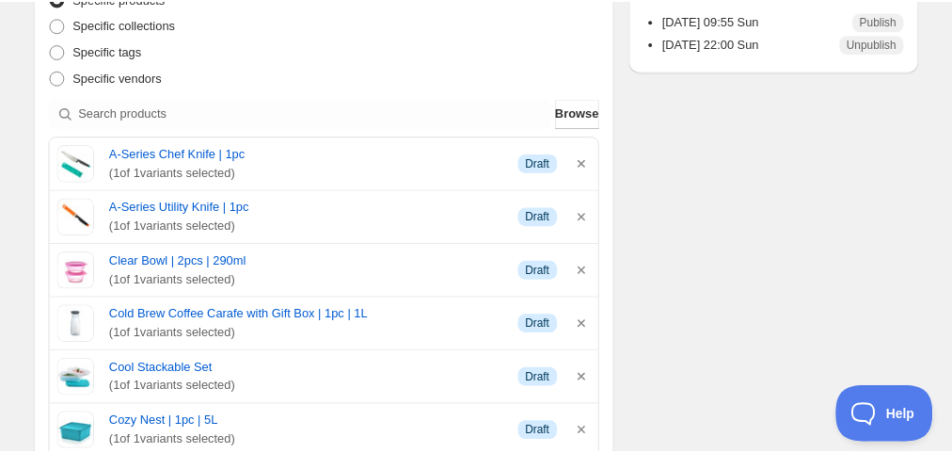
scroll to position [376, 0]
